Goal: Book appointment/travel/reservation

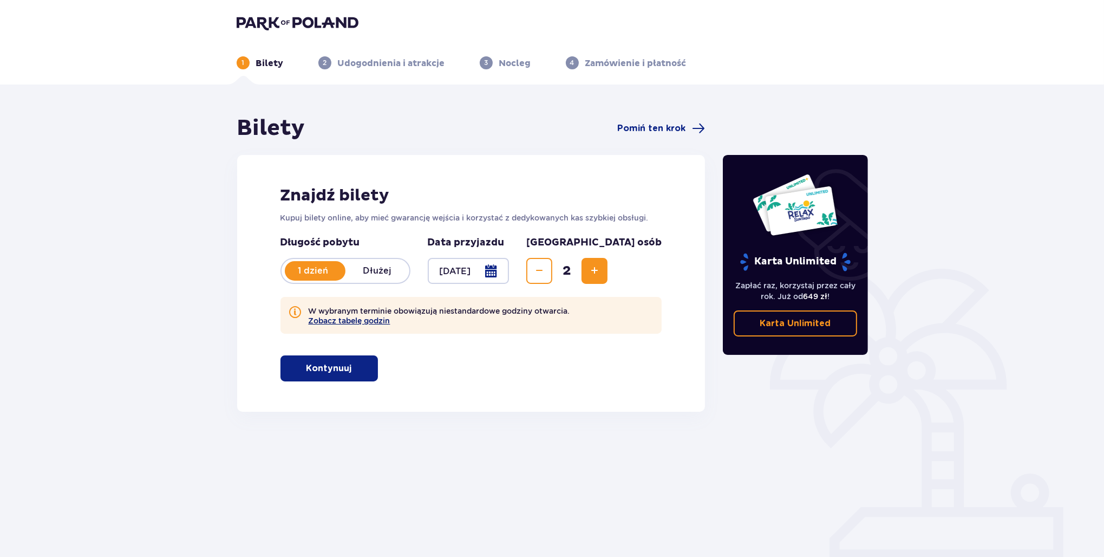
click at [353, 319] on button "Zobacz tabelę godzin" at bounding box center [350, 320] width 82 height 9
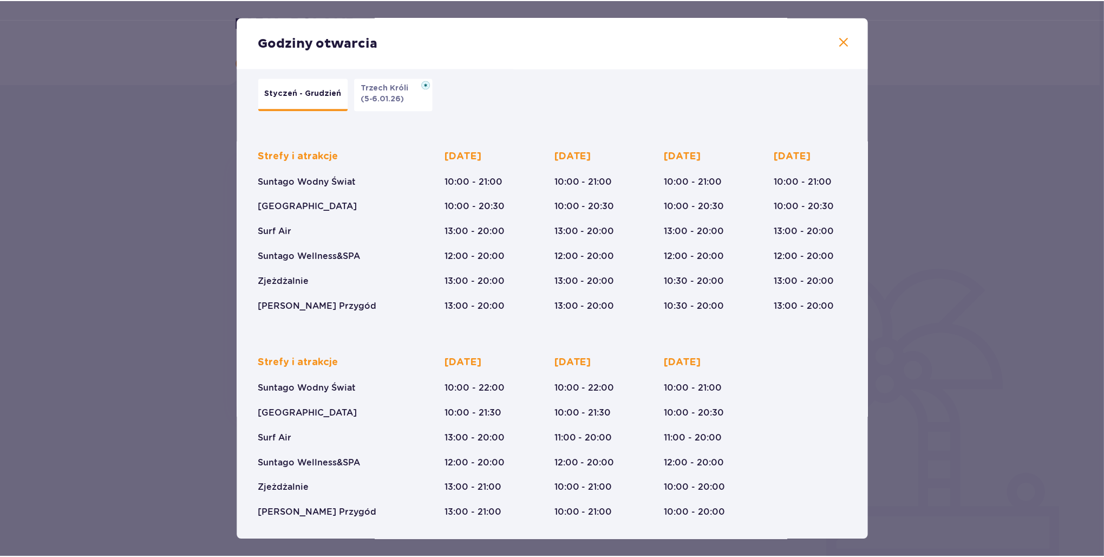
scroll to position [16, 0]
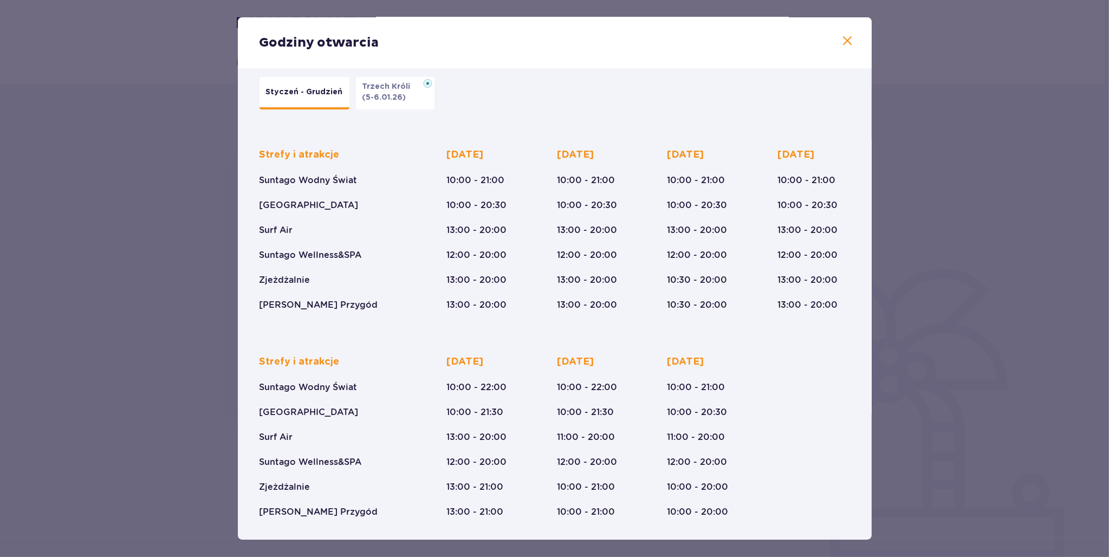
click at [176, 255] on div "Godziny otwarcia Styczeń - Grudzień Trzech Króli (5-6.01.26) Strefy i atrakcje …" at bounding box center [554, 278] width 1109 height 557
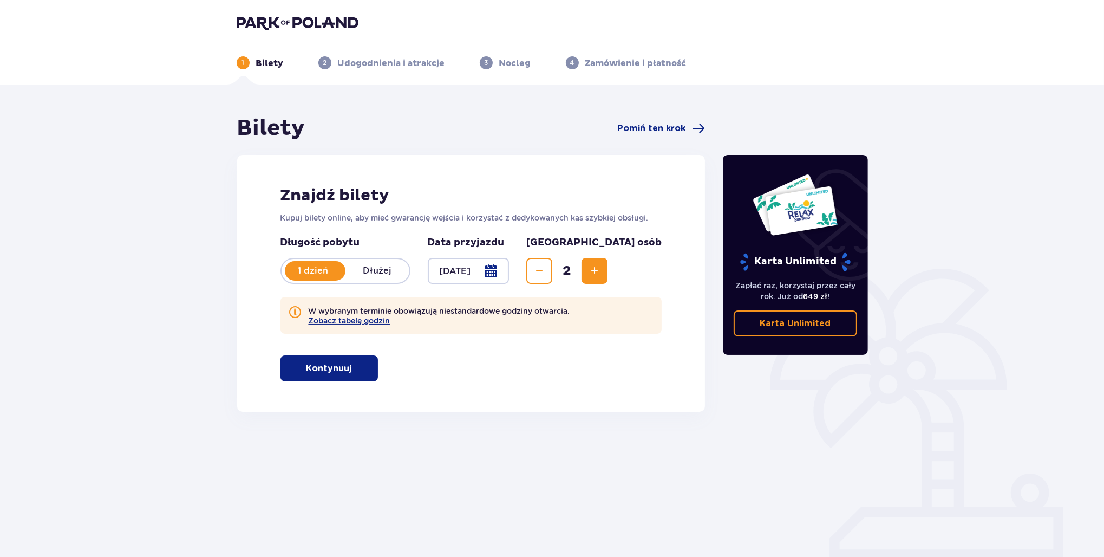
click at [337, 366] on p "Kontynuuj" at bounding box center [330, 368] width 46 height 12
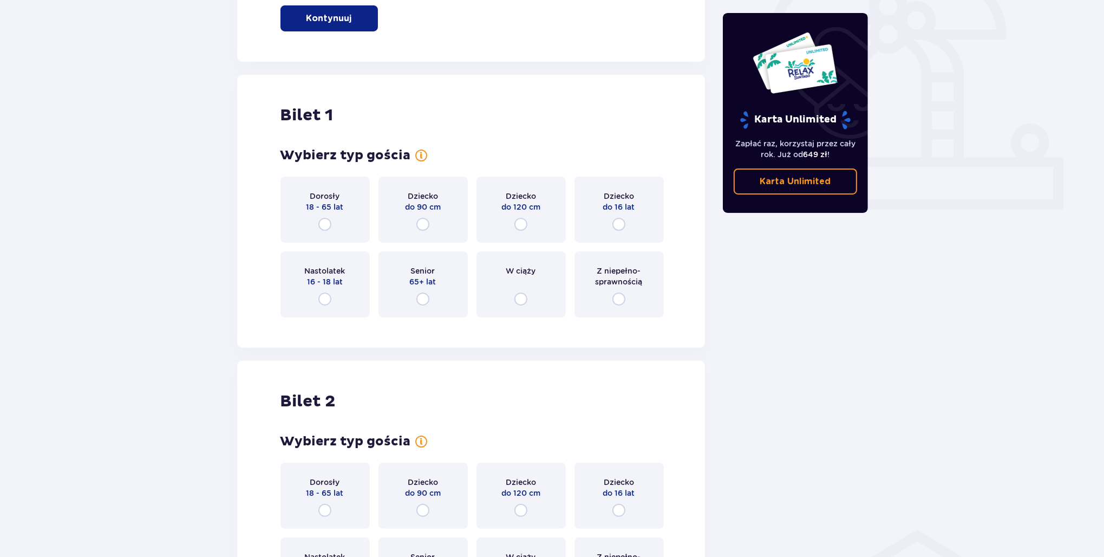
scroll to position [325, 0]
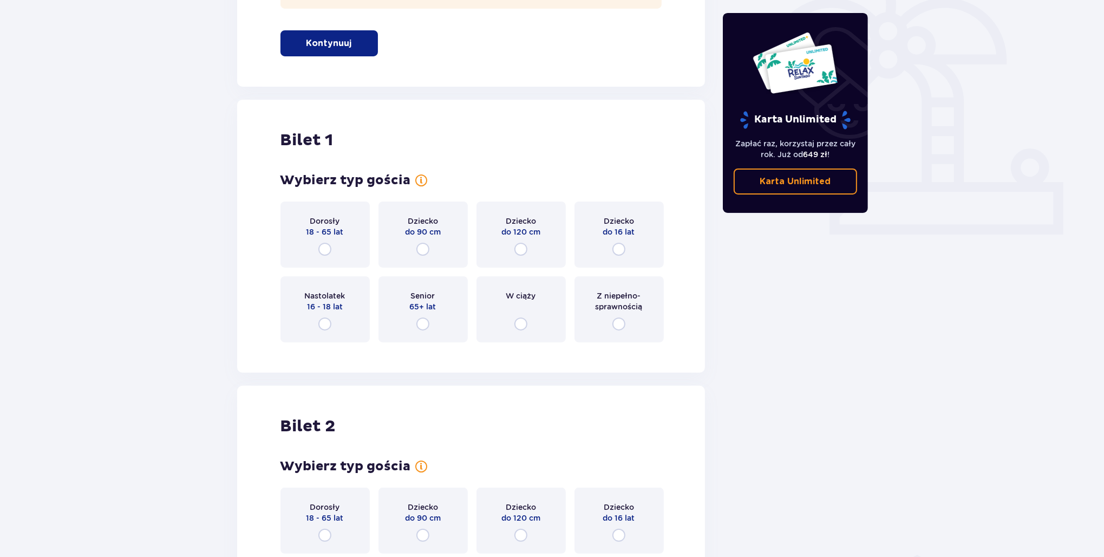
click at [342, 254] on div "Dorosły 18 - 65 lat" at bounding box center [325, 235] width 89 height 66
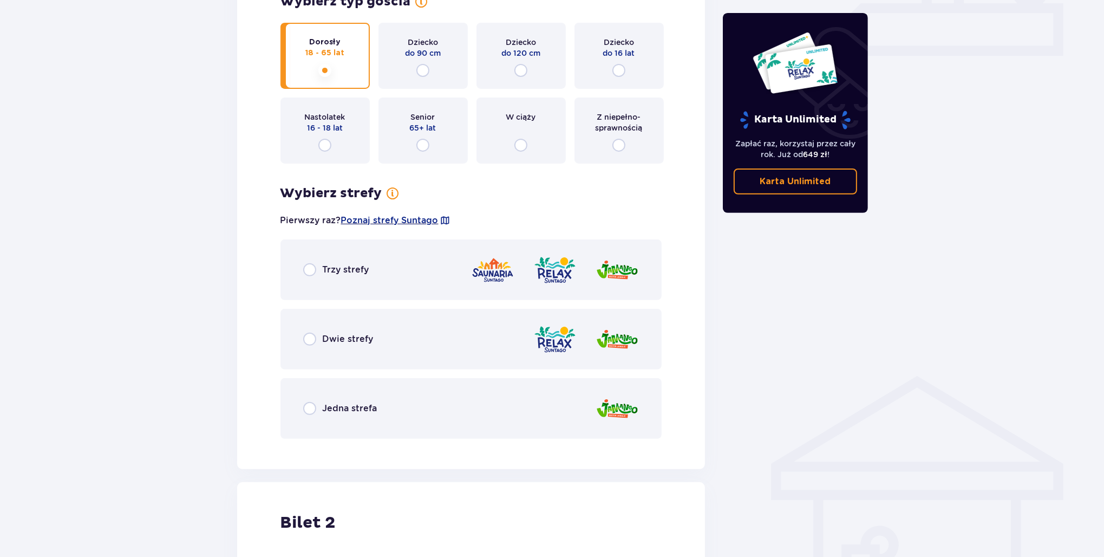
scroll to position [503, 0]
click at [366, 259] on div "Trzy strefy" at bounding box center [472, 271] width 382 height 61
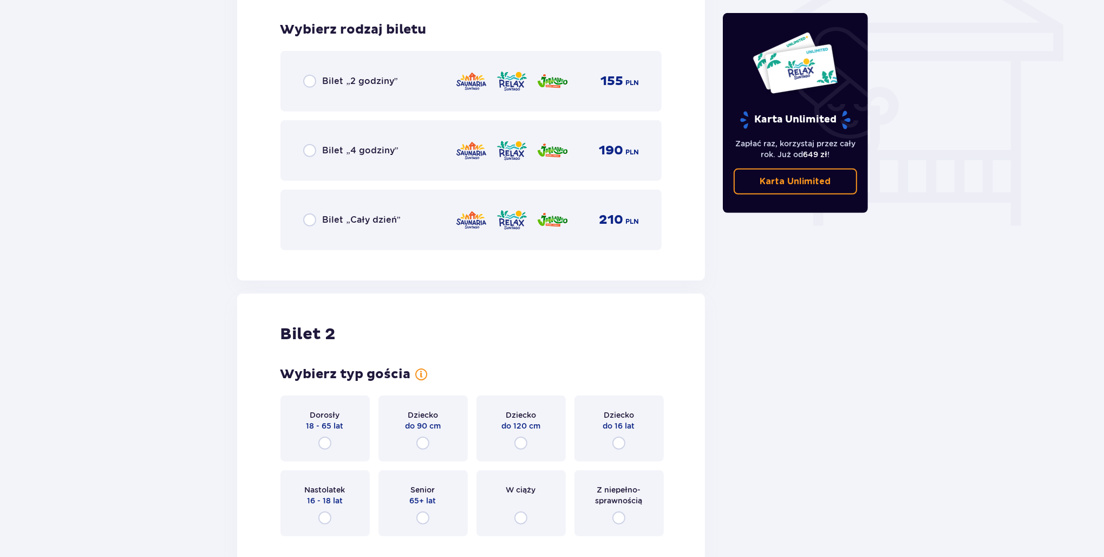
scroll to position [951, 0]
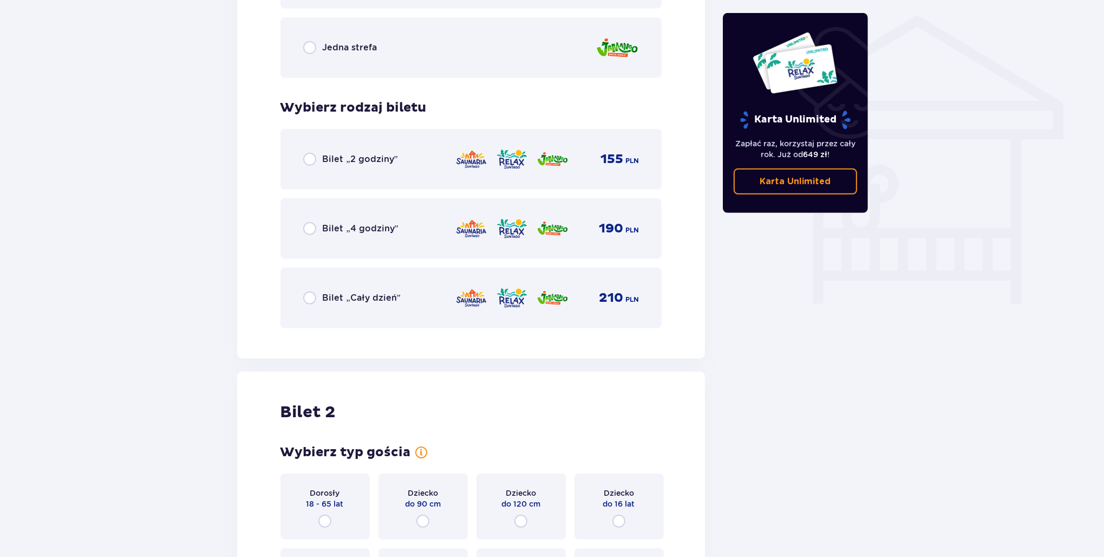
click at [398, 305] on div "Bilet „Cały dzień” 210 PLN" at bounding box center [471, 298] width 336 height 23
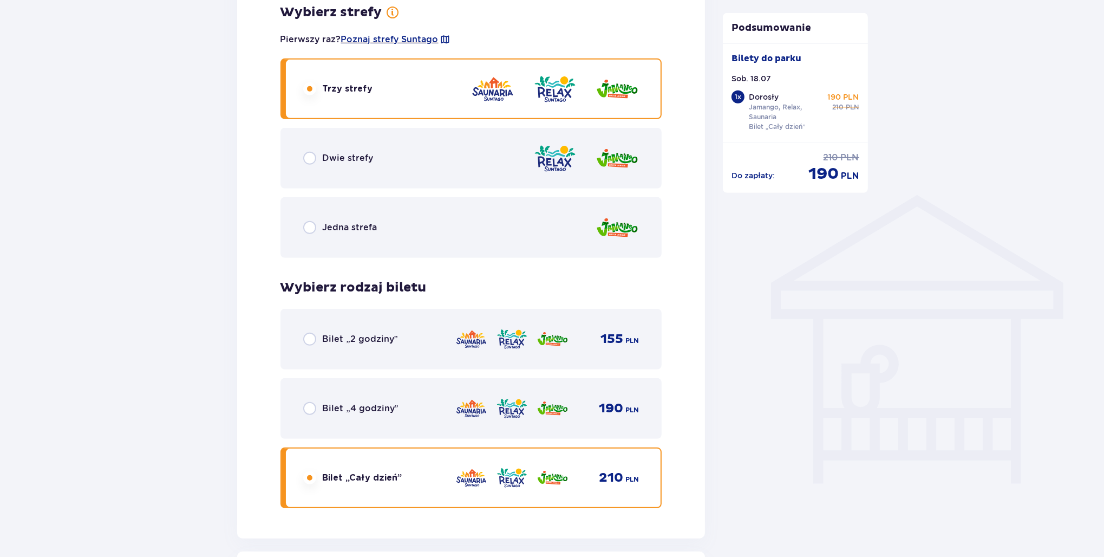
scroll to position [680, 0]
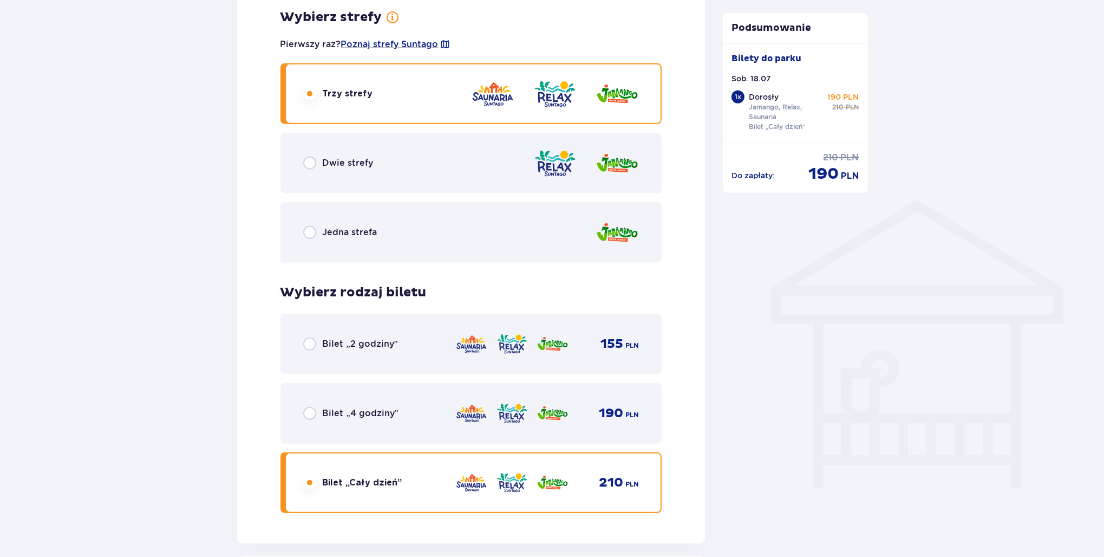
click at [428, 176] on div "Dwie strefy" at bounding box center [472, 163] width 382 height 61
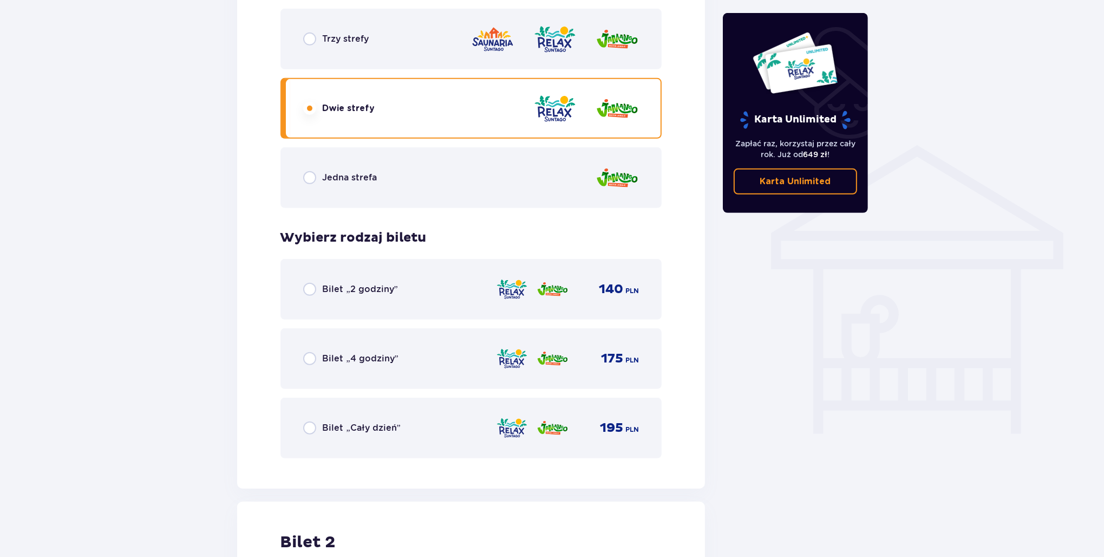
click at [432, 182] on div "Jedna strefa" at bounding box center [472, 177] width 382 height 61
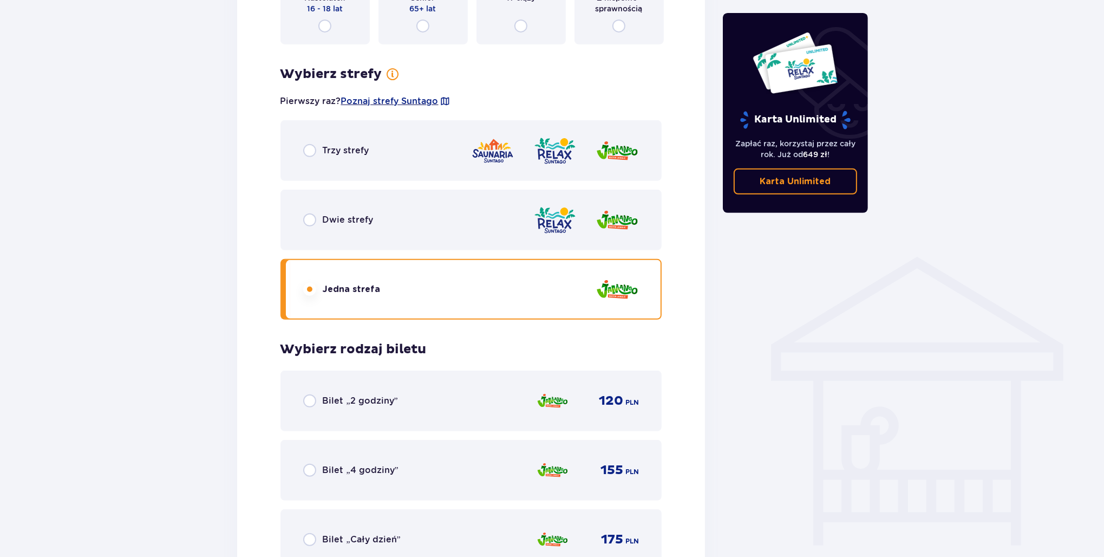
scroll to position [606, 0]
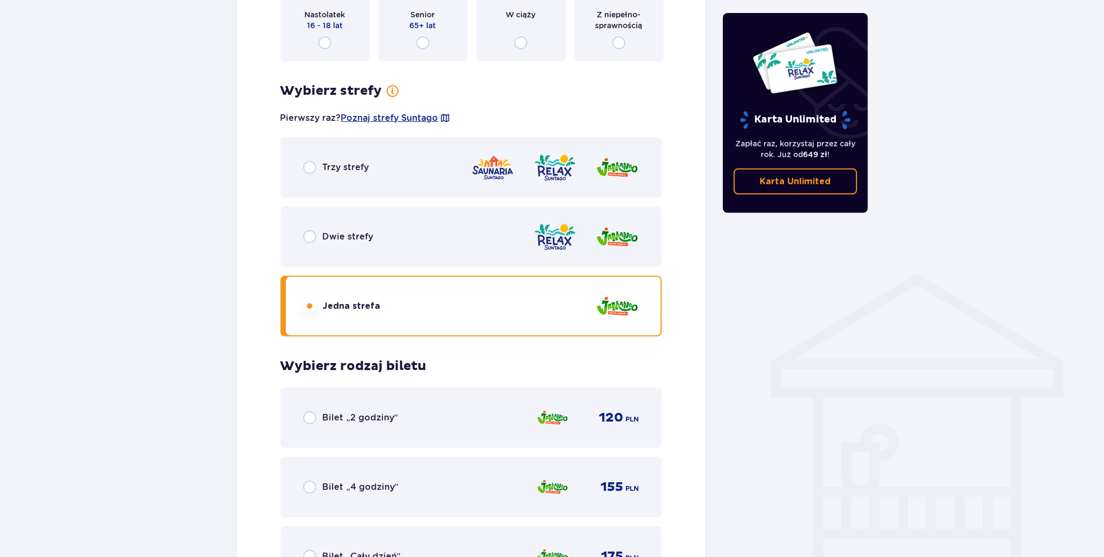
click at [440, 171] on div "Trzy strefy" at bounding box center [472, 167] width 382 height 61
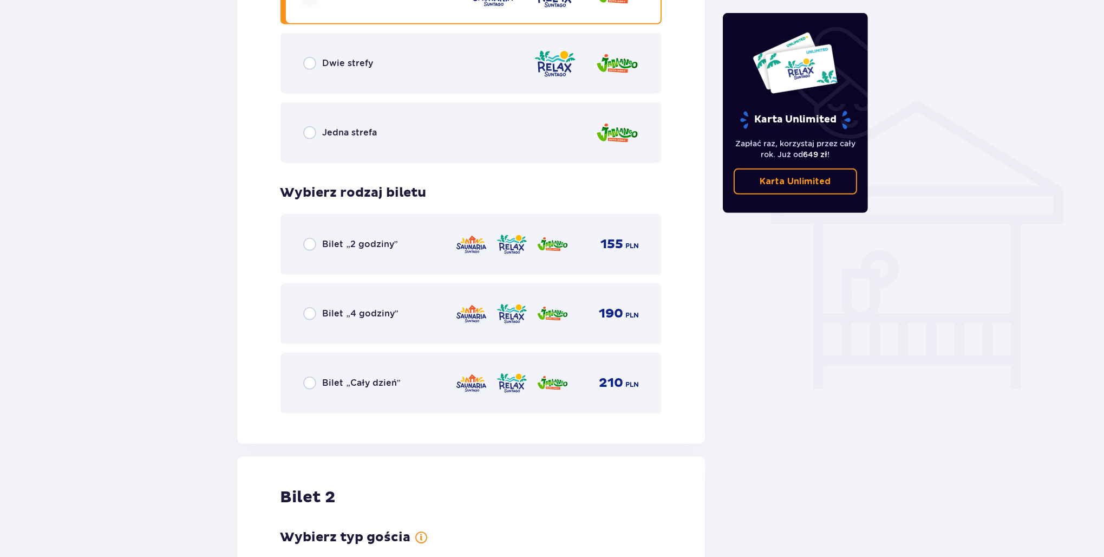
click at [333, 391] on div "Bilet „Cały dzień” 210 PLN" at bounding box center [471, 383] width 336 height 23
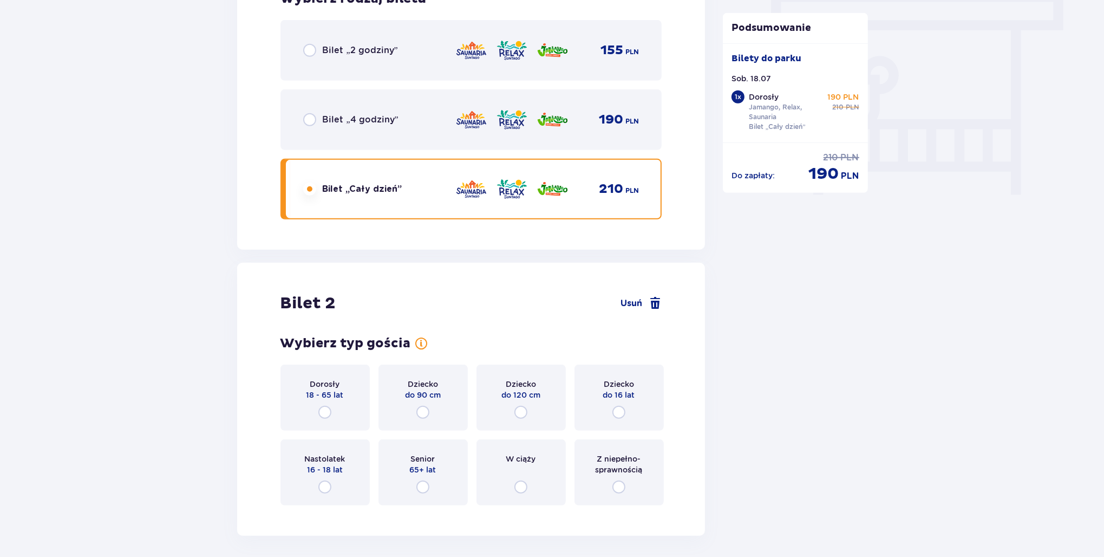
scroll to position [1040, 0]
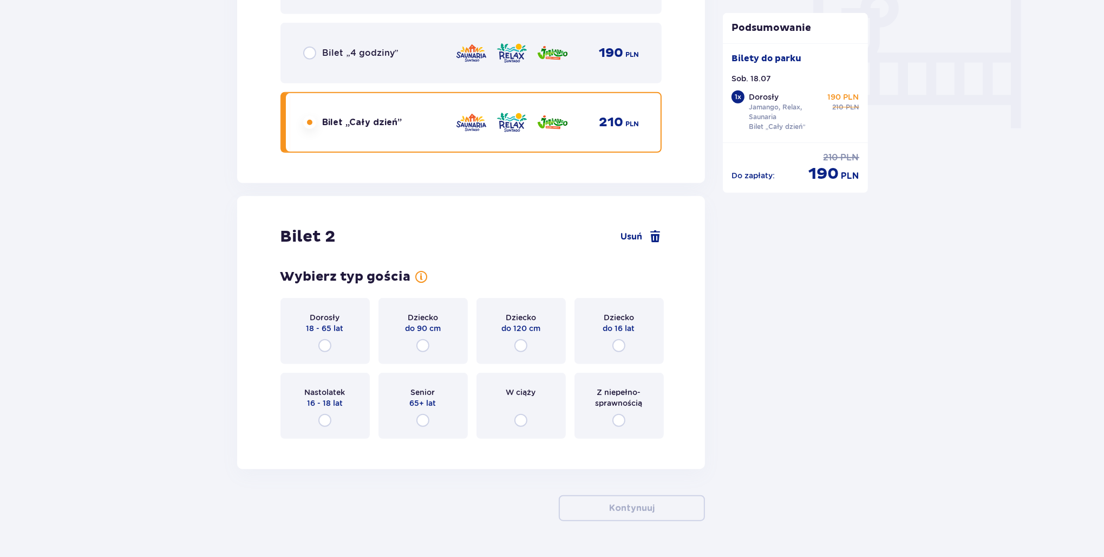
click at [334, 324] on span "18 - 65 lat" at bounding box center [325, 328] width 37 height 11
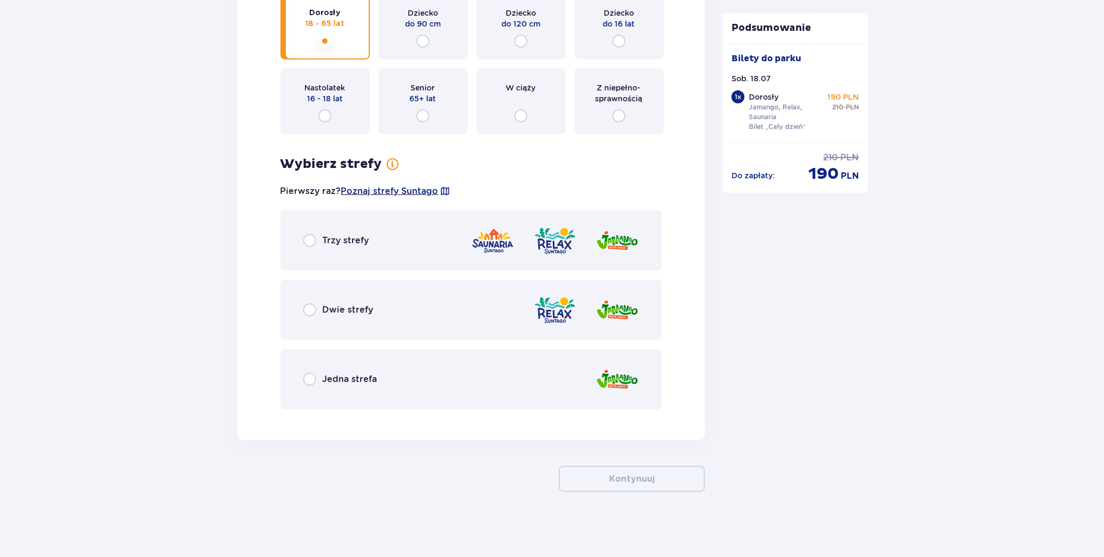
drag, startPoint x: 408, startPoint y: 256, endPoint x: 423, endPoint y: 276, distance: 24.9
click at [408, 256] on div "Trzy strefy" at bounding box center [472, 240] width 382 height 61
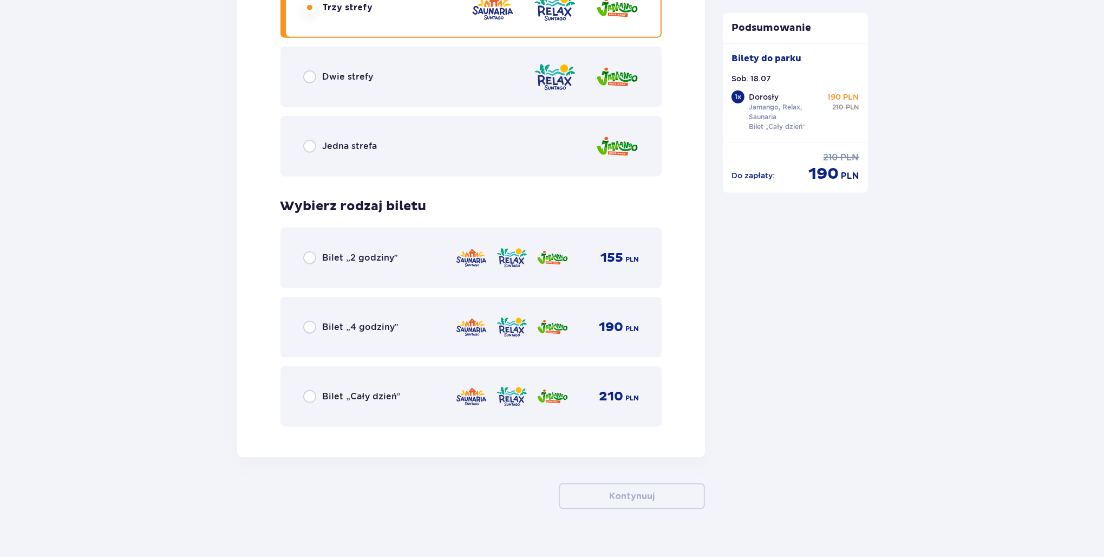
scroll to position [1595, 0]
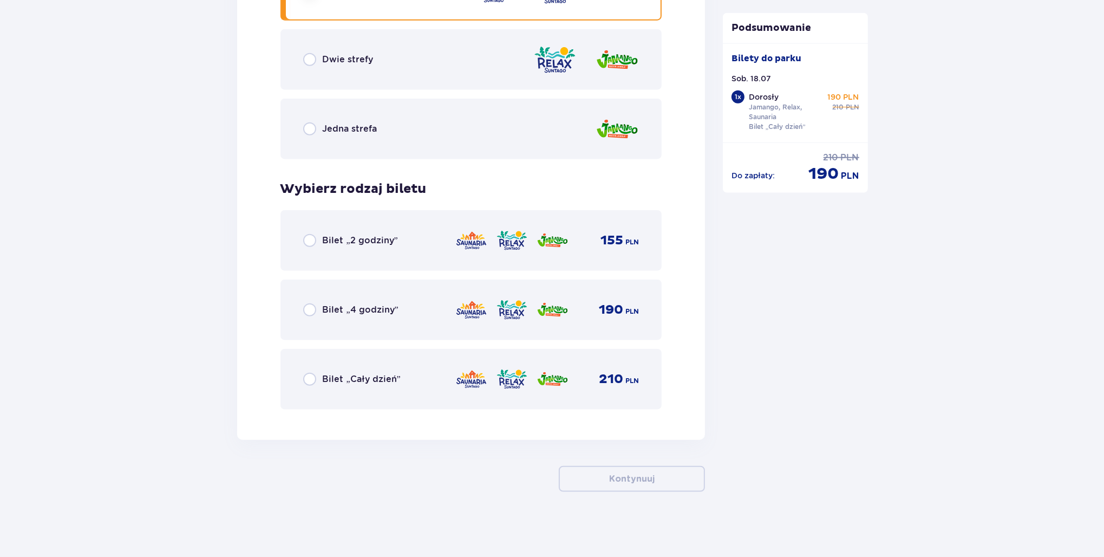
click at [363, 383] on span "Bilet „Cały dzień”" at bounding box center [362, 379] width 78 height 12
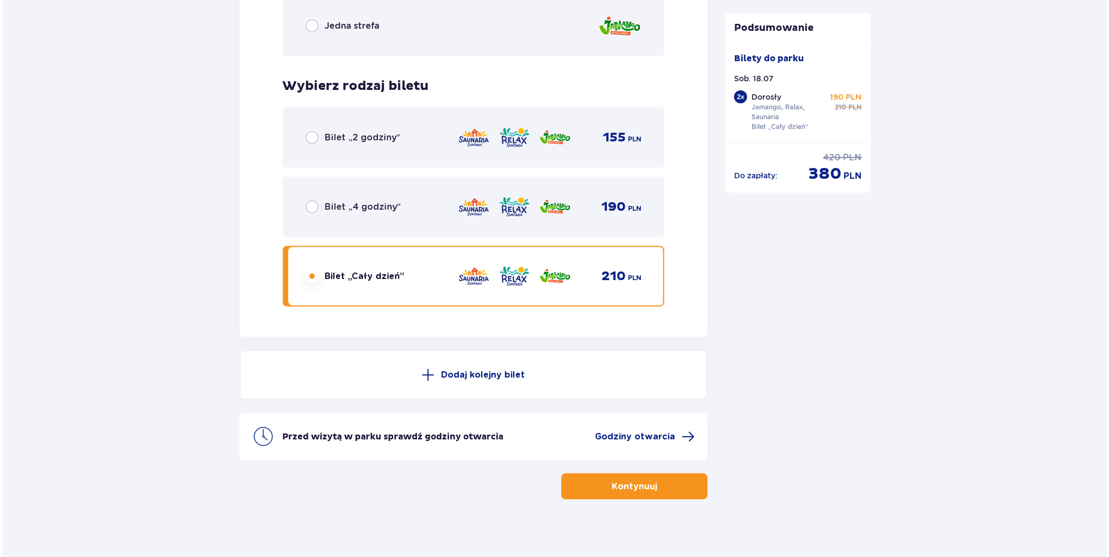
scroll to position [1705, 0]
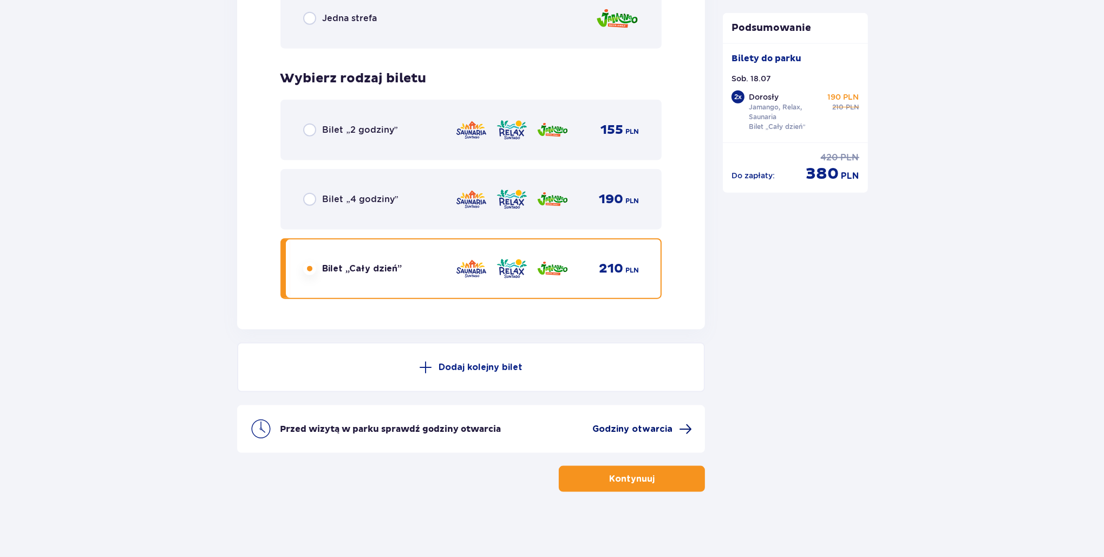
click at [622, 426] on span "Godziny otwarcia" at bounding box center [633, 429] width 80 height 12
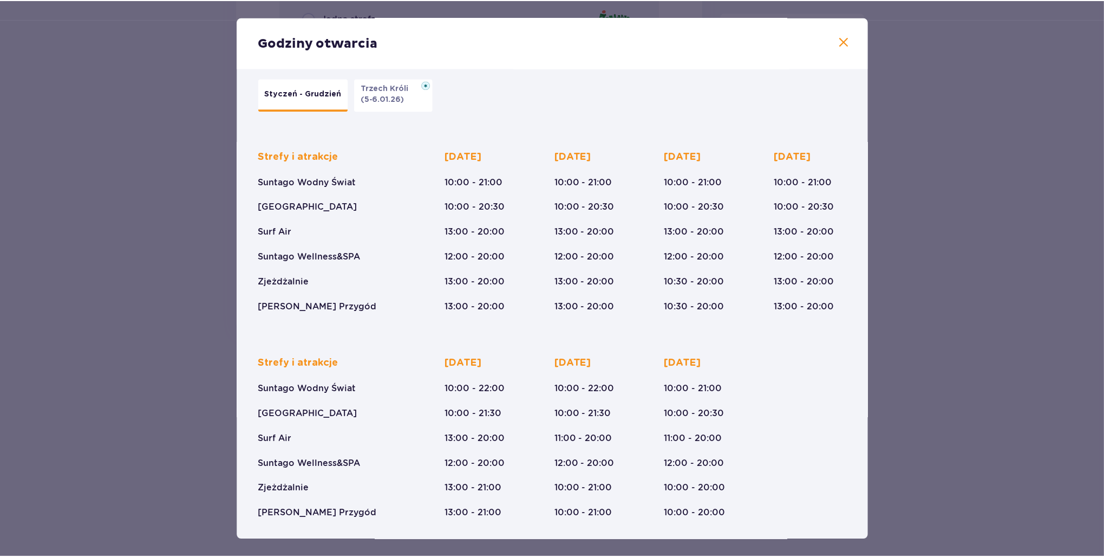
scroll to position [16, 0]
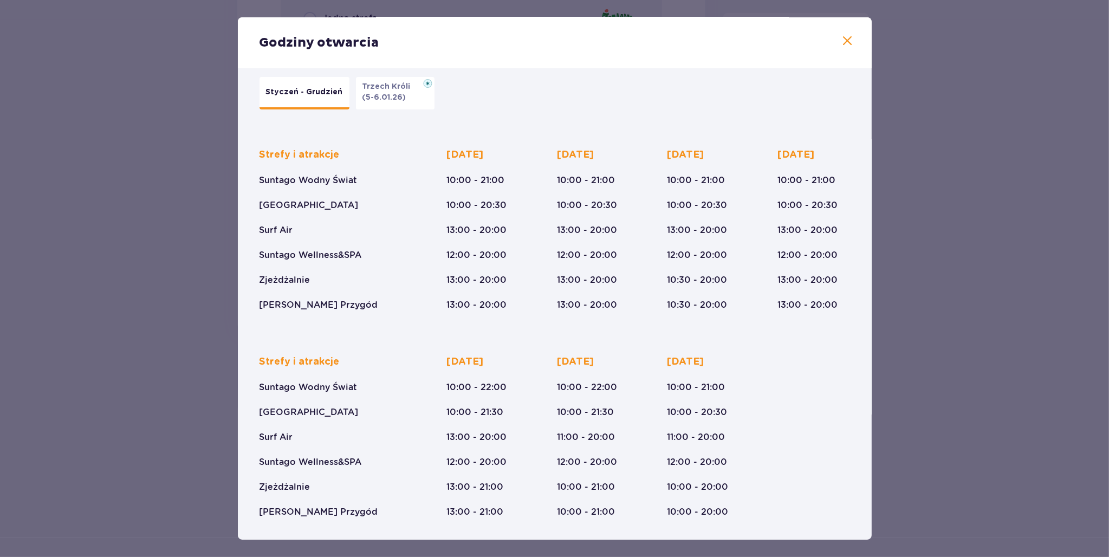
click at [183, 366] on div "Godziny otwarcia Styczeń - Grudzień Trzech Króli (5-6.01.26) Strefy i atrakcje …" at bounding box center [554, 278] width 1109 height 557
